Goal: Register for event/course

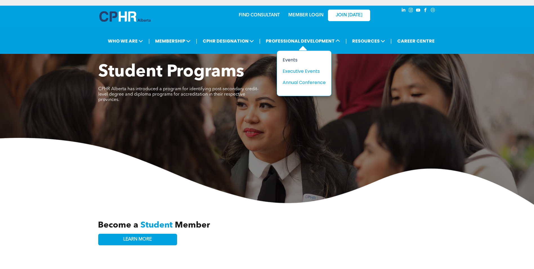
click at [290, 60] on div "Events" at bounding box center [302, 59] width 39 height 7
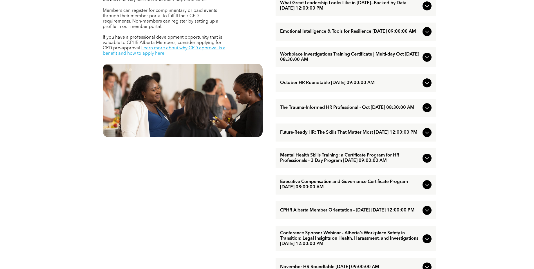
scroll to position [282, 0]
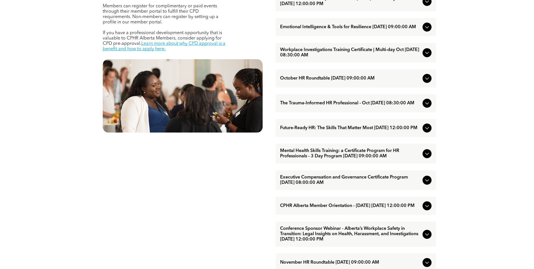
click at [426, 131] on icon at bounding box center [427, 128] width 7 height 7
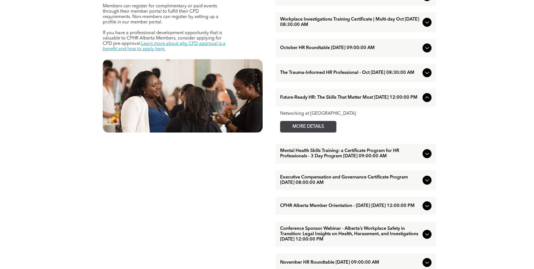
click at [322, 132] on span "MORE DETAILS" at bounding box center [308, 126] width 45 height 11
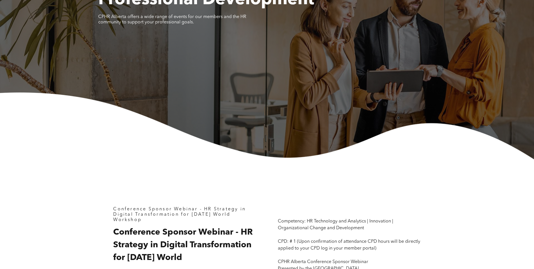
scroll to position [28, 0]
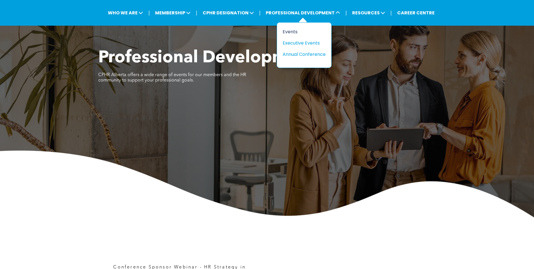
click at [291, 32] on div "Events" at bounding box center [302, 31] width 39 height 7
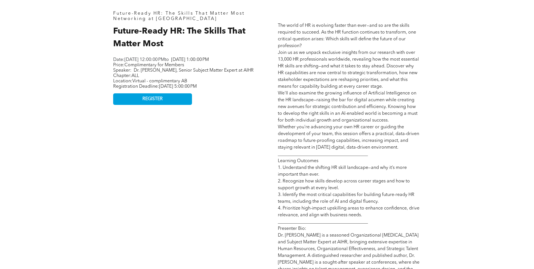
scroll to position [254, 0]
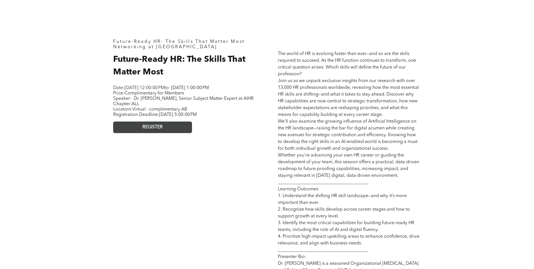
click at [161, 130] on span "REGISTER" at bounding box center [153, 127] width 20 height 5
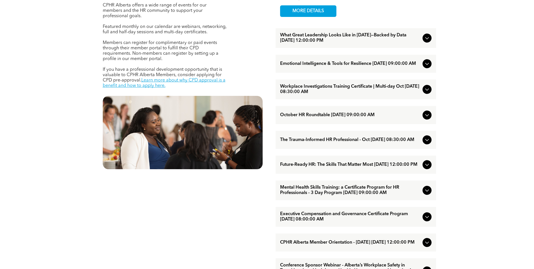
scroll to position [254, 0]
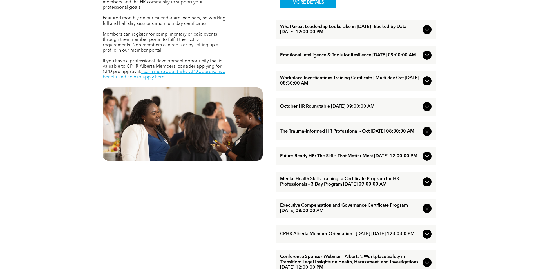
click at [427, 159] on icon at bounding box center [427, 156] width 7 height 7
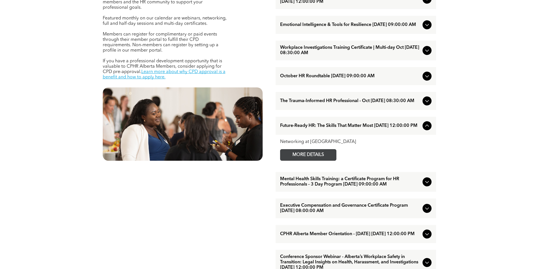
click at [326, 160] on span "MORE DETAILS" at bounding box center [308, 154] width 45 height 11
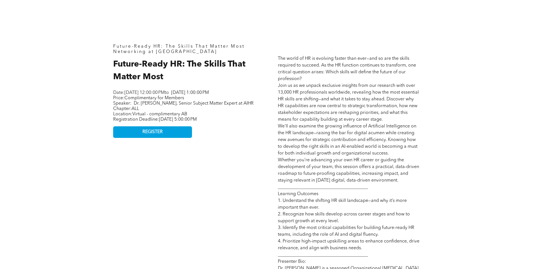
scroll to position [254, 0]
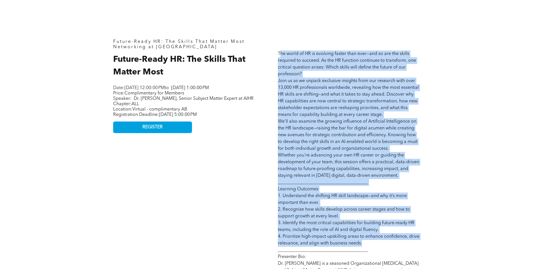
drag, startPoint x: 280, startPoint y: 54, endPoint x: 373, endPoint y: 246, distance: 213.6
click at [373, 246] on p "The world of HR is evolving faster than ever—and so are the skills required to …" at bounding box center [349, 195] width 143 height 291
click at [337, 184] on span "The world of HR is evolving faster than ever—and so are the skills required to …" at bounding box center [349, 196] width 142 height 288
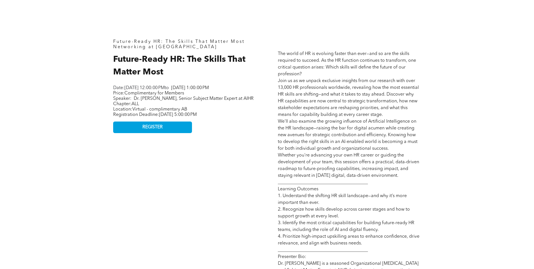
click at [138, 58] on span "Future-Ready HR: The Skills That Matter Most" at bounding box center [179, 65] width 132 height 21
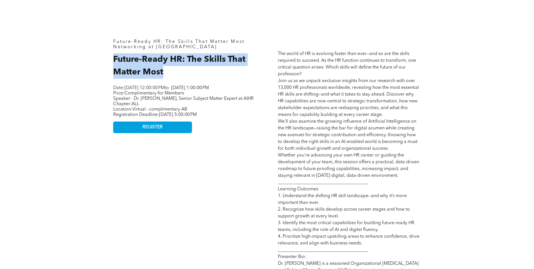
drag, startPoint x: 113, startPoint y: 59, endPoint x: 176, endPoint y: 73, distance: 64.0
click at [176, 73] on h2 "Future-Ready HR: The Skills That Matter Most" at bounding box center [184, 65] width 143 height 25
copy span "Future-Ready HR: The Skills That Matter Most"
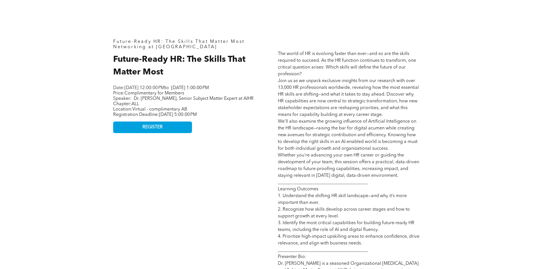
drag, startPoint x: 326, startPoint y: 123, endPoint x: 312, endPoint y: 145, distance: 25.8
click at [326, 123] on span "The world of HR is evolving faster than ever—and so are the skills required to …" at bounding box center [349, 196] width 142 height 288
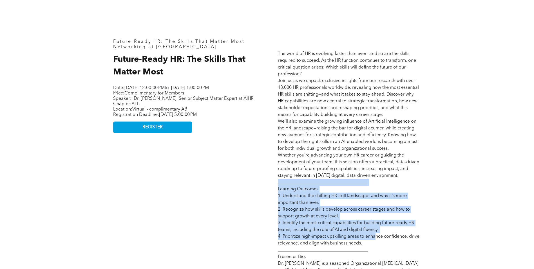
drag, startPoint x: 279, startPoint y: 183, endPoint x: 377, endPoint y: 239, distance: 113.0
click at [377, 239] on span "The world of HR is evolving faster than ever—and so are the skills required to …" at bounding box center [349, 196] width 142 height 288
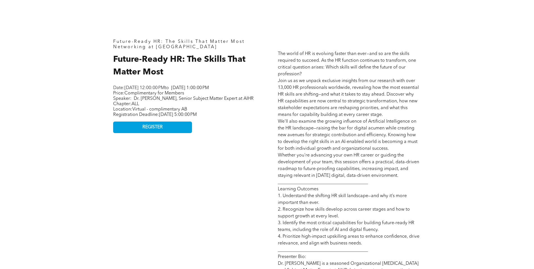
drag, startPoint x: 377, startPoint y: 239, endPoint x: 374, endPoint y: 245, distance: 6.2
click at [374, 245] on p "The world of HR is evolving faster than ever—and so are the skills required to …" at bounding box center [349, 195] width 143 height 291
click at [363, 242] on p "The world of HR is evolving faster than ever—and so are the skills required to …" at bounding box center [349, 195] width 143 height 291
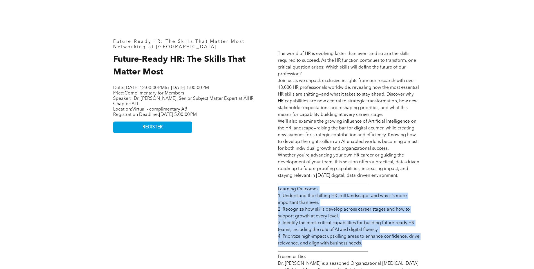
drag, startPoint x: 363, startPoint y: 244, endPoint x: 270, endPoint y: 190, distance: 107.7
click at [270, 190] on div "Future-Ready HR: The Skills That Matter Most Networking at Noon Future-Ready HR…" at bounding box center [267, 190] width 338 height 397
copy span "Learning Outcomes 1. Understand the shifting HR skill landscape—and why it’s mo…"
drag, startPoint x: 329, startPoint y: 123, endPoint x: 313, endPoint y: 89, distance: 37.7
click at [330, 124] on span "The world of HR is evolving faster than ever—and so are the skills required to …" at bounding box center [349, 196] width 142 height 288
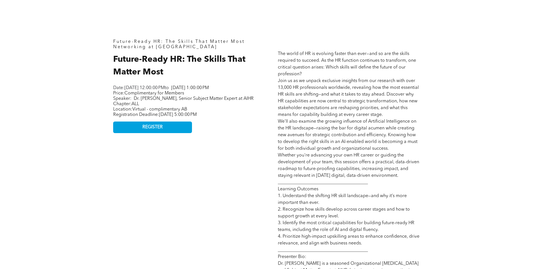
drag, startPoint x: 278, startPoint y: 53, endPoint x: 420, endPoint y: 178, distance: 188.8
click at [420, 178] on p "The world of HR is evolving faster than ever—and so are the skills required to …" at bounding box center [349, 195] width 143 height 291
copy span "The world of HR is evolving faster than ever—and so are the skills required to …"
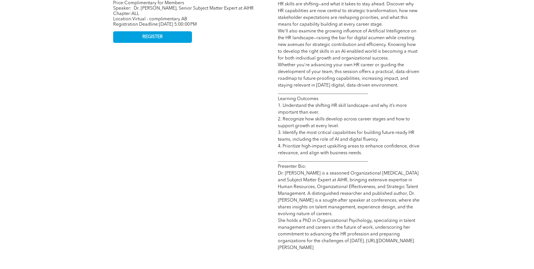
scroll to position [366, 0]
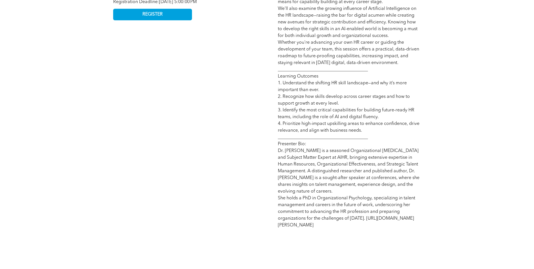
drag, startPoint x: 294, startPoint y: 159, endPoint x: 290, endPoint y: 131, distance: 28.5
click at [294, 159] on span "The world of HR is evolving faster than ever—and so are the skills required to …" at bounding box center [349, 83] width 142 height 288
drag, startPoint x: 279, startPoint y: 145, endPoint x: 407, endPoint y: 230, distance: 153.9
click at [407, 230] on div "The world of HR is evolving faster than ever—and so are the skills required to …" at bounding box center [350, 77] width 152 height 311
copy span "Presenter Bio: Dr. Marna van der Merwe is a seasoned Organizational Psychologis…"
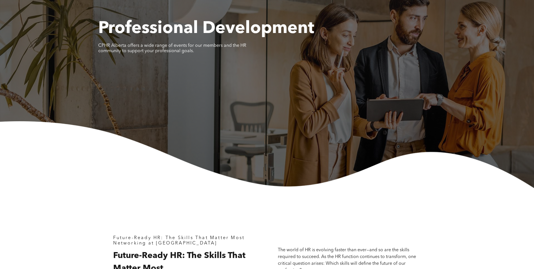
scroll to position [0, 0]
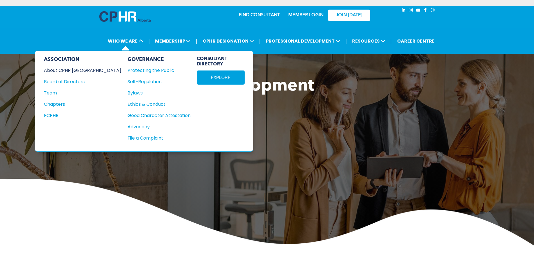
click at [76, 69] on div "About CPHR [GEOGRAPHIC_DATA]" at bounding box center [79, 70] width 70 height 7
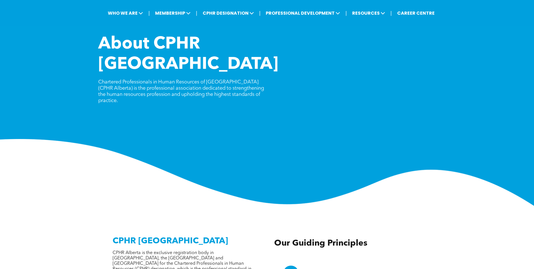
scroll to position [28, 0]
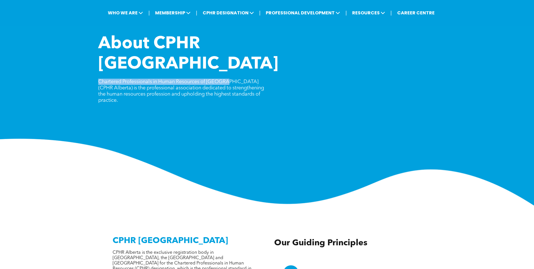
drag, startPoint x: 98, startPoint y: 62, endPoint x: 225, endPoint y: 62, distance: 127.6
click at [225, 62] on div "About CPHR [GEOGRAPHIC_DATA] Chartered Professionals in Human Resources of [GEO…" at bounding box center [267, 120] width 534 height 172
copy span "Chartered Professionals in Human Resources of [GEOGRAPHIC_DATA]"
